Goal: Task Accomplishment & Management: Complete application form

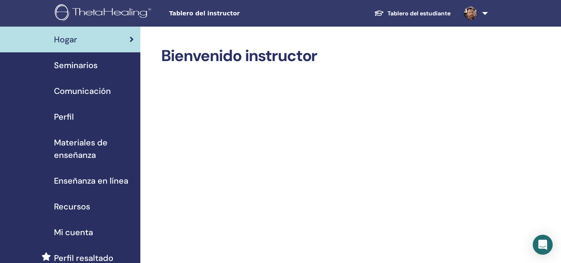
click at [81, 62] on span "Seminarios" at bounding box center [76, 65] width 44 height 12
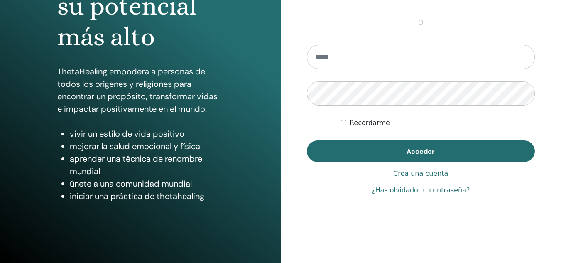
scroll to position [131, 0]
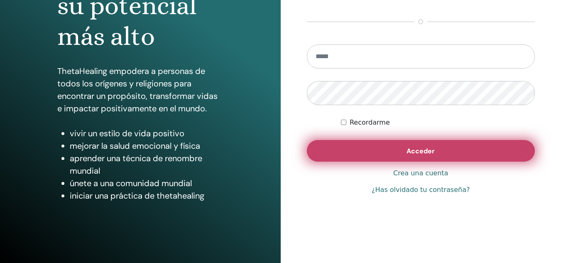
type input "**********"
click at [378, 150] on button "Acceder" at bounding box center [421, 151] width 228 height 22
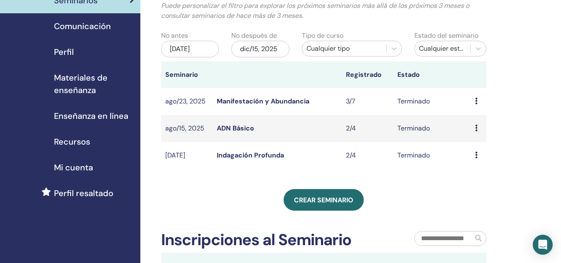
scroll to position [66, 0]
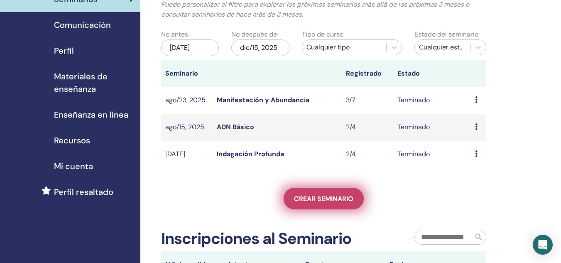
click at [325, 195] on span "Crear seminario" at bounding box center [323, 198] width 59 height 9
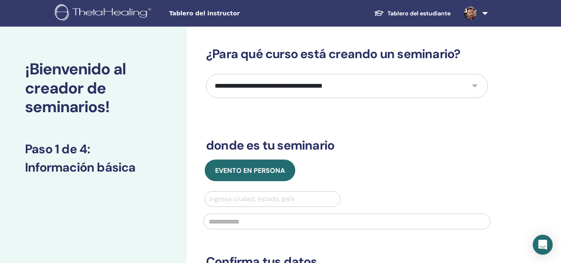
click at [474, 86] on select "**********" at bounding box center [347, 86] width 282 height 24
select select "*"
click at [206, 74] on select "**********" at bounding box center [347, 86] width 282 height 24
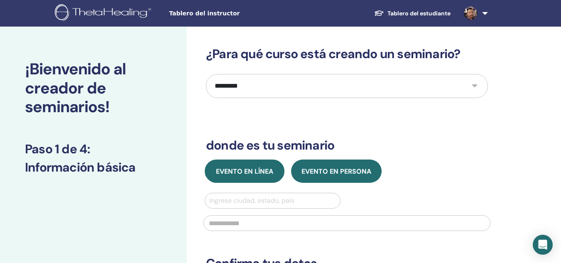
click at [242, 174] on span "Evento en línea" at bounding box center [244, 171] width 57 height 9
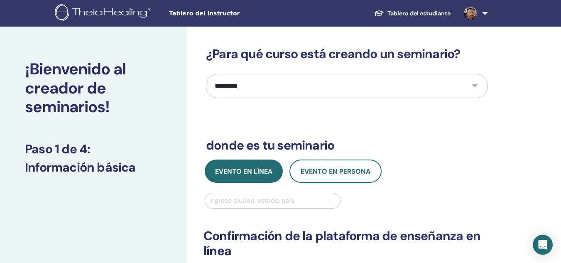
click at [242, 197] on div at bounding box center [272, 201] width 127 height 12
type input "*****"
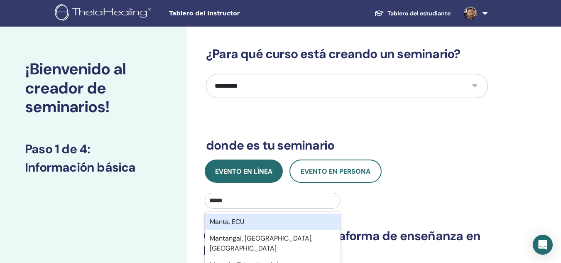
click at [240, 222] on div "Manta, ECU" at bounding box center [273, 221] width 136 height 17
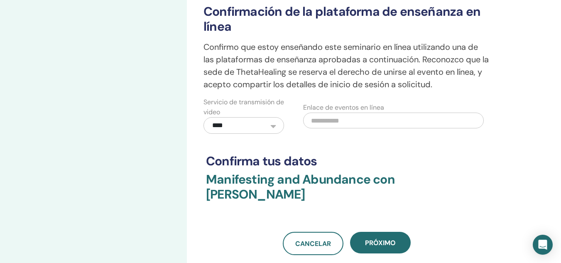
scroll to position [225, 0]
click at [324, 119] on input "text" at bounding box center [393, 120] width 180 height 16
paste input "**********"
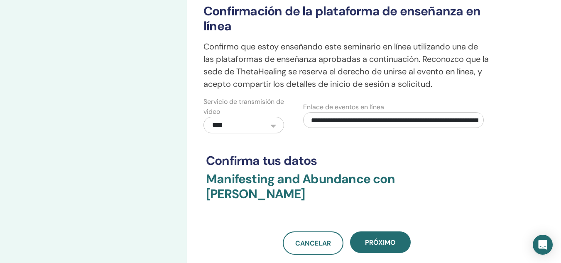
scroll to position [0, 98]
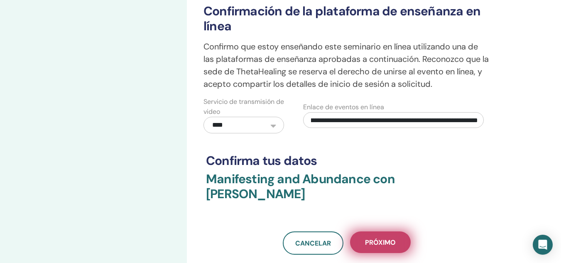
type input "**********"
click at [390, 234] on button "próximo" at bounding box center [380, 242] width 61 height 22
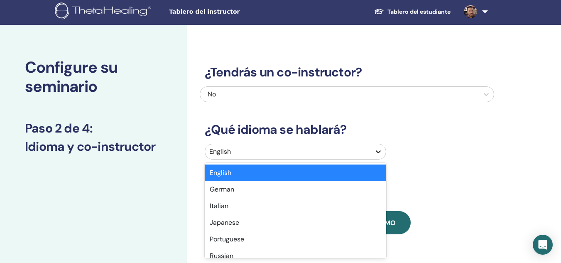
click at [377, 154] on div "option English selected, 1 of 47. 47 results available. Use Up and Down to choo…" at bounding box center [347, 153] width 294 height 19
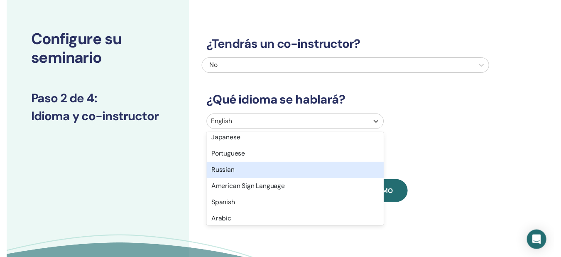
scroll to position [55, 0]
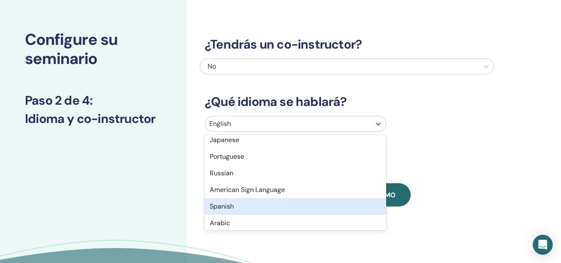
click at [313, 204] on div "Spanish" at bounding box center [295, 206] width 181 height 17
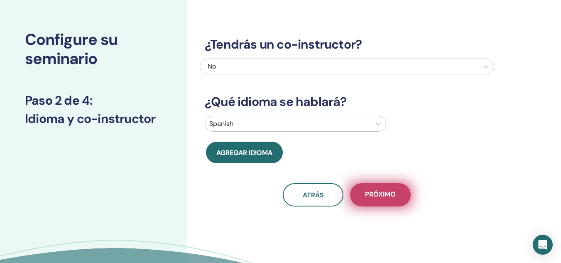
click at [378, 193] on span "próximo" at bounding box center [380, 195] width 31 height 10
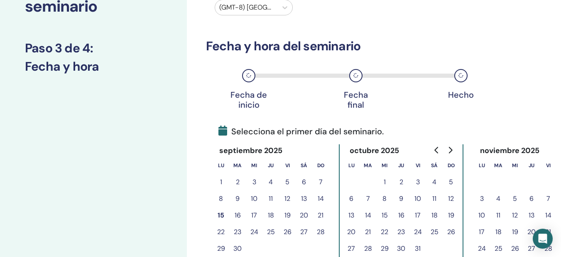
scroll to position [82, 0]
click at [235, 212] on button "16" at bounding box center [237, 214] width 17 height 17
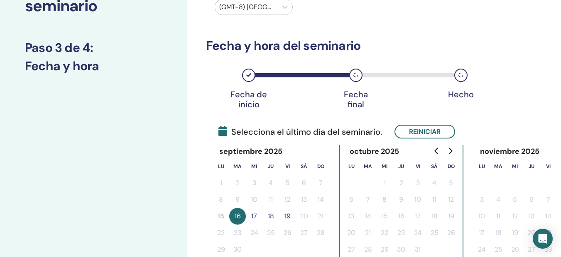
click at [251, 213] on button "17" at bounding box center [254, 216] width 17 height 17
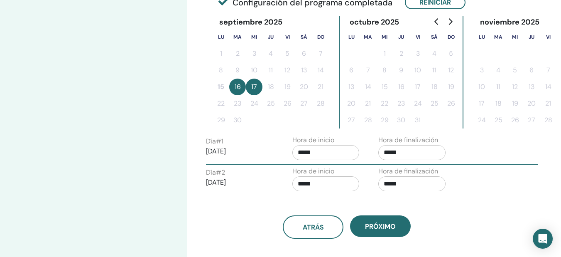
scroll to position [212, 0]
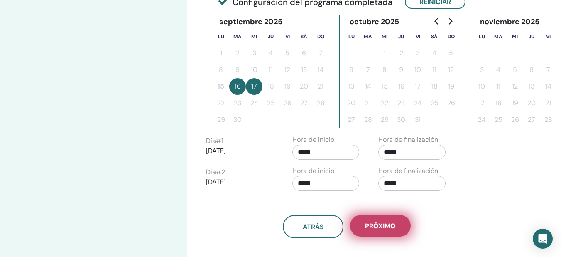
click at [387, 221] on span "próximo" at bounding box center [380, 225] width 31 height 9
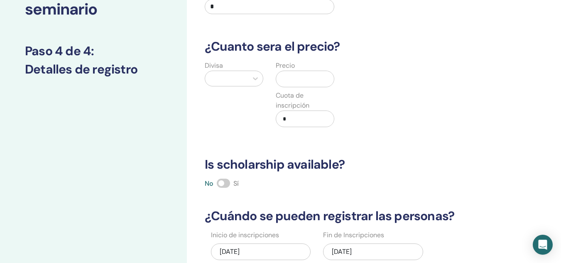
scroll to position [78, 0]
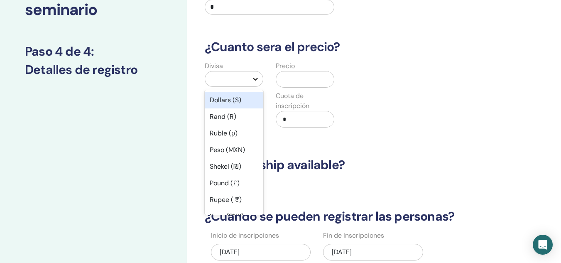
click at [255, 79] on icon at bounding box center [255, 79] width 8 height 8
click at [226, 105] on div "Dollars ($)" at bounding box center [234, 100] width 59 height 17
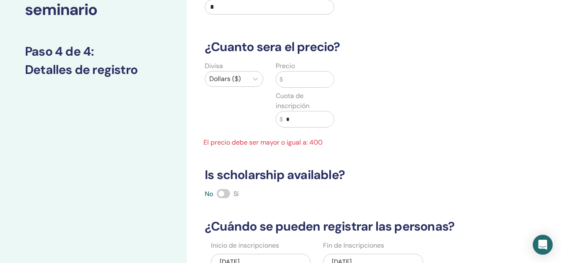
click at [295, 79] on input "text" at bounding box center [308, 79] width 51 height 16
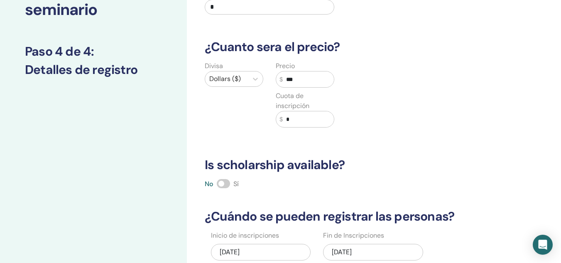
type input "***"
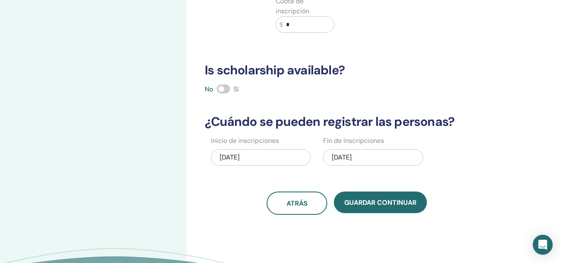
scroll to position [174, 0]
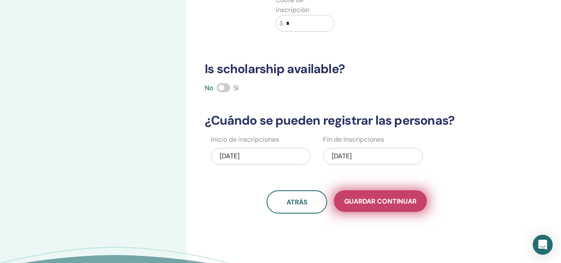
click at [410, 204] on span "Guardar Continuar" at bounding box center [380, 201] width 72 height 9
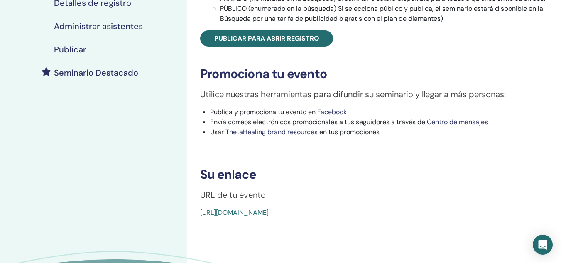
scroll to position [192, 0]
drag, startPoint x: 389, startPoint y: 210, endPoint x: 195, endPoint y: 203, distance: 194.1
click at [195, 203] on div "Manifesting and Abundance Tipo de evento Online Estado del evento No publicado …" at bounding box center [374, 36] width 364 height 363
copy link "[URL][DOMAIN_NAME]"
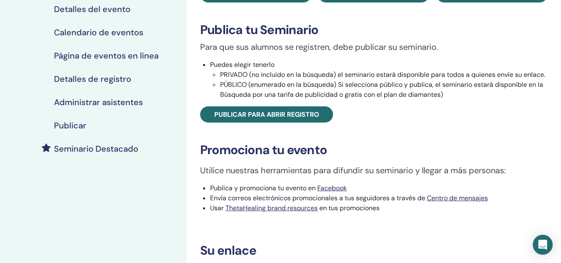
scroll to position [115, 0]
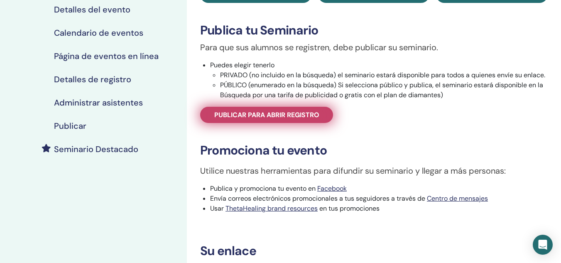
click at [274, 113] on span "Publicar para abrir registro" at bounding box center [266, 114] width 105 height 9
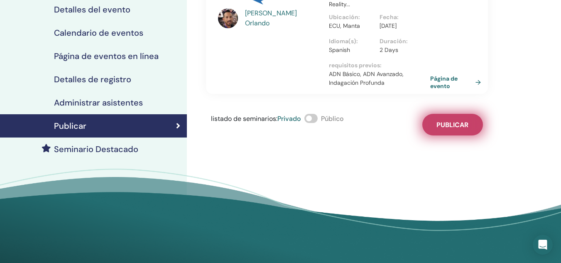
click at [440, 129] on span "Publicar" at bounding box center [453, 124] width 32 height 9
